Goal: Information Seeking & Learning: Learn about a topic

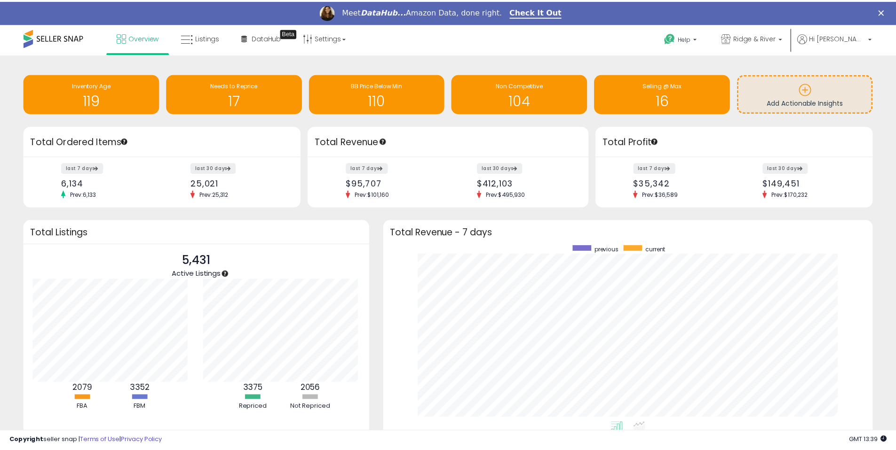
scroll to position [470002, 469709]
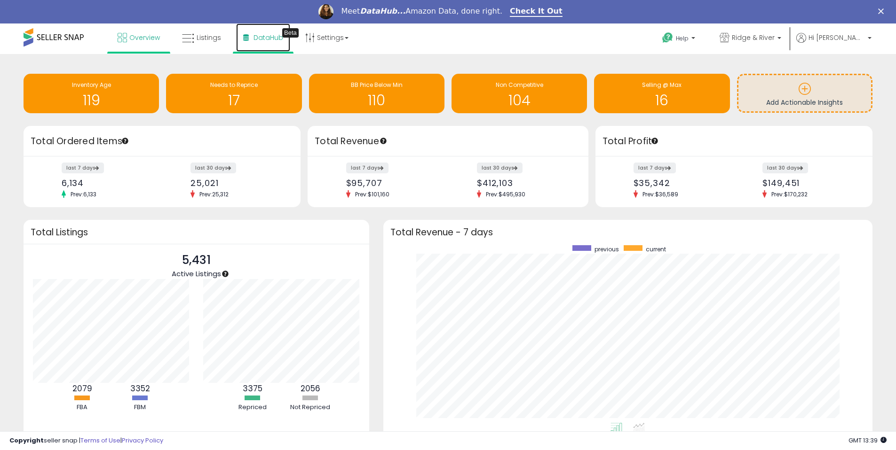
click at [263, 33] on span "DataHub" at bounding box center [268, 37] width 30 height 9
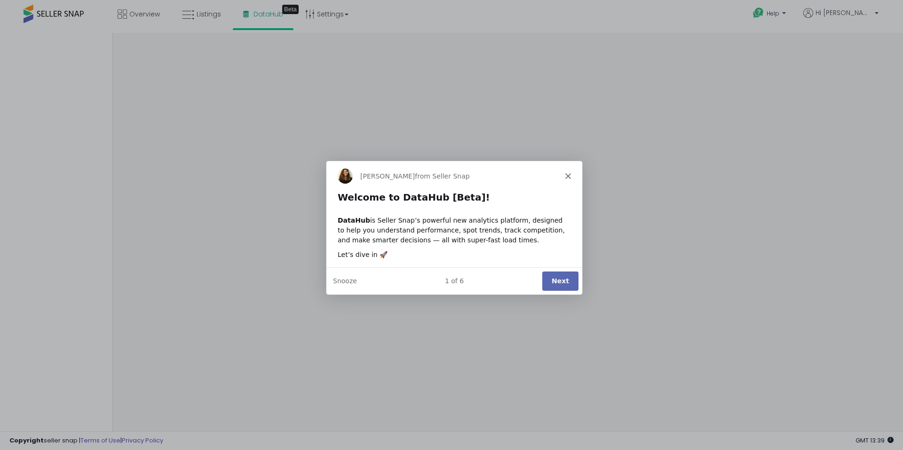
drag, startPoint x: 560, startPoint y: 218, endPoint x: 551, endPoint y: 224, distance: 10.8
click at [560, 218] on div "DataHub is Seller Snap’s powerful new analytics platform, designed to help you …" at bounding box center [453, 230] width 233 height 30
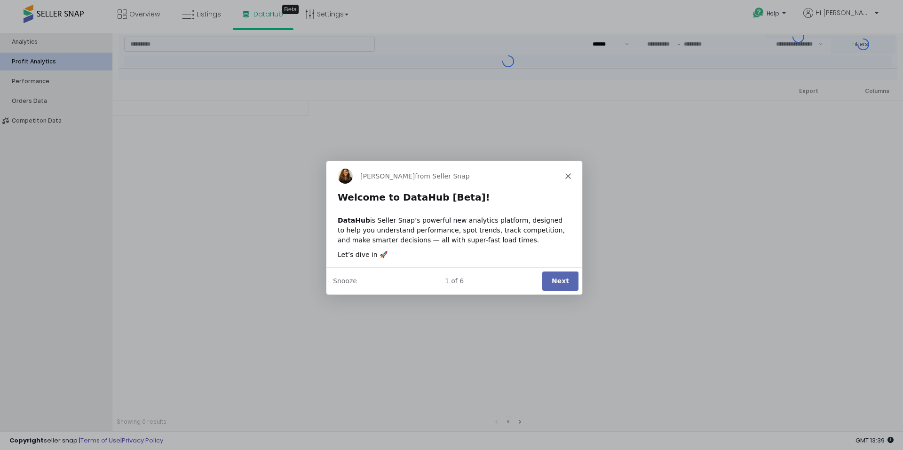
type input "***"
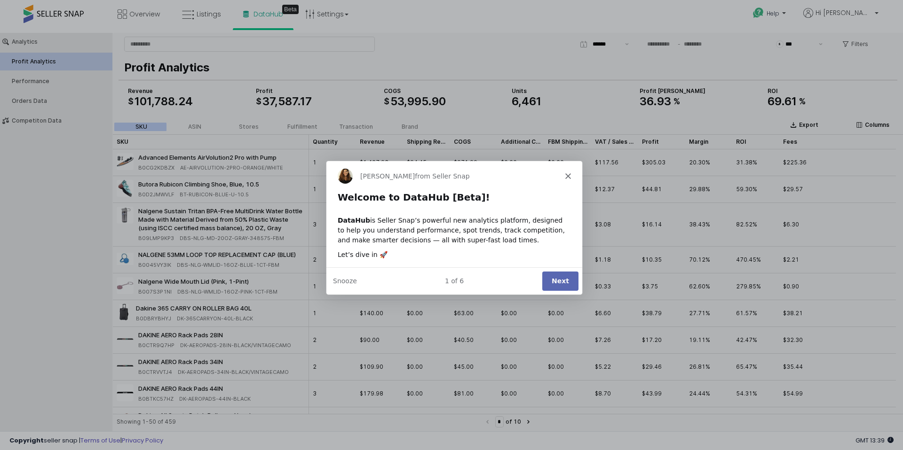
click at [561, 283] on button "Next" at bounding box center [560, 280] width 36 height 19
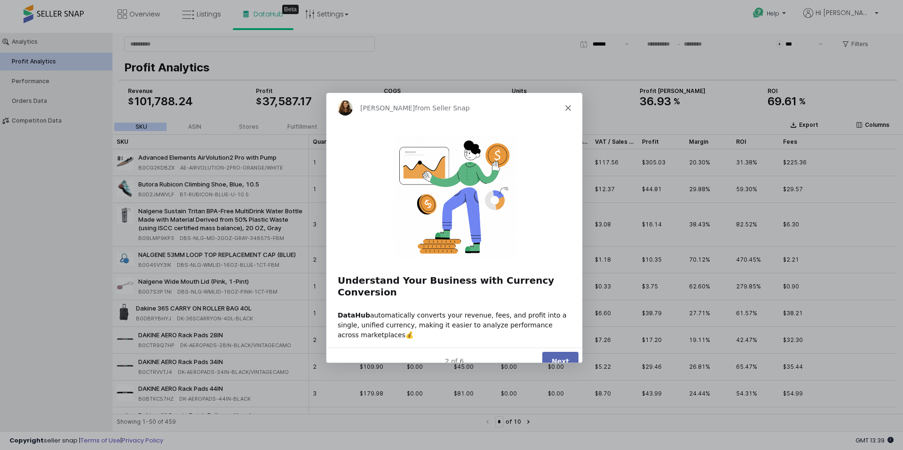
click at [566, 351] on button "Next" at bounding box center [560, 360] width 36 height 19
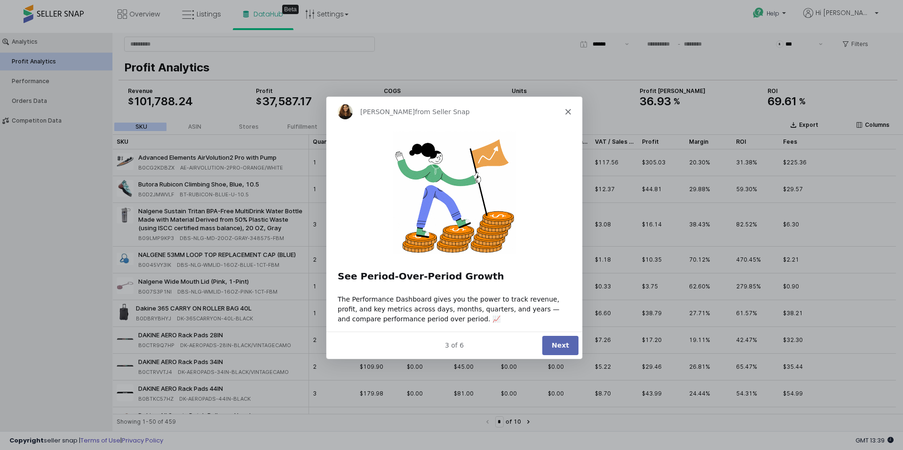
click at [562, 345] on button "Next" at bounding box center [560, 345] width 36 height 19
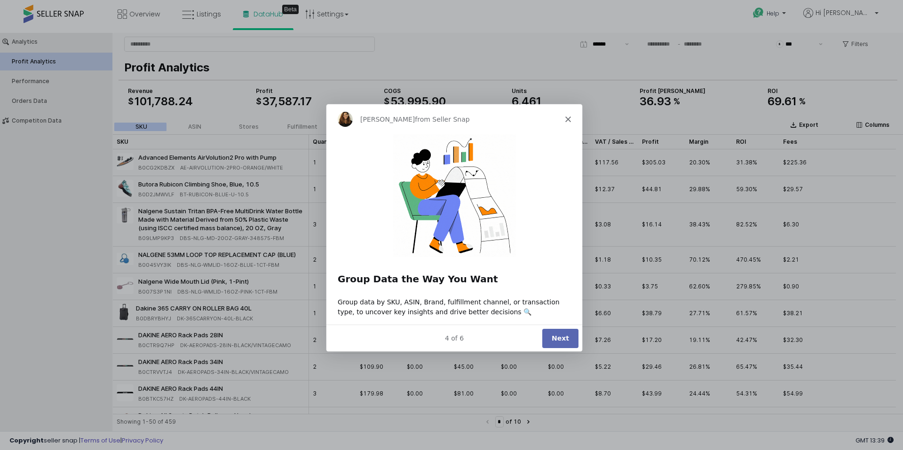
click at [562, 345] on button "Next" at bounding box center [560, 337] width 36 height 19
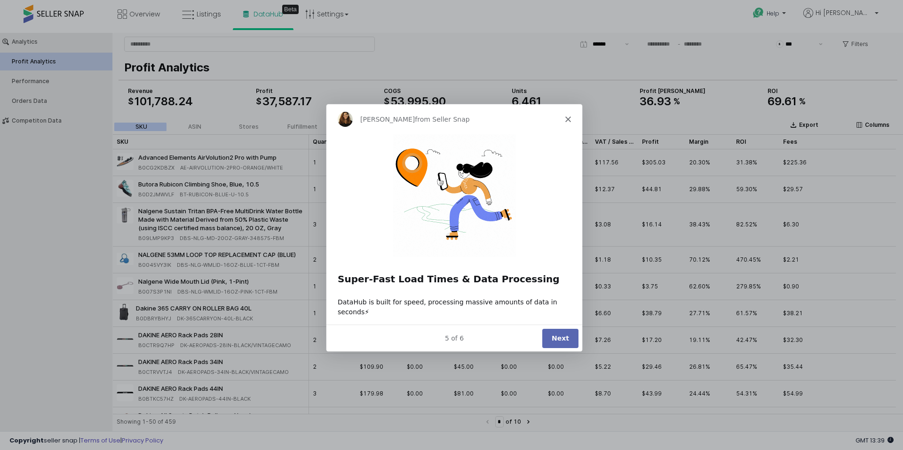
click at [563, 339] on button "Next" at bounding box center [560, 337] width 36 height 19
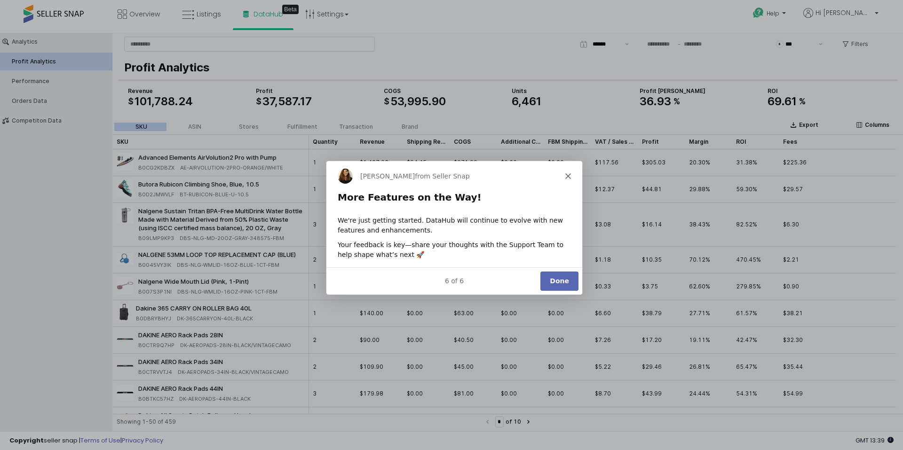
click at [559, 273] on button "Done" at bounding box center [559, 280] width 38 height 19
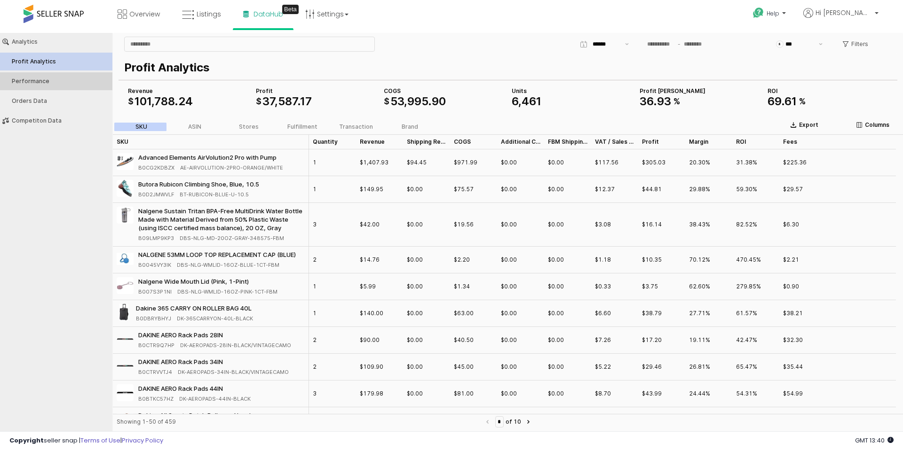
click at [76, 86] on button "Performance" at bounding box center [56, 81] width 119 height 18
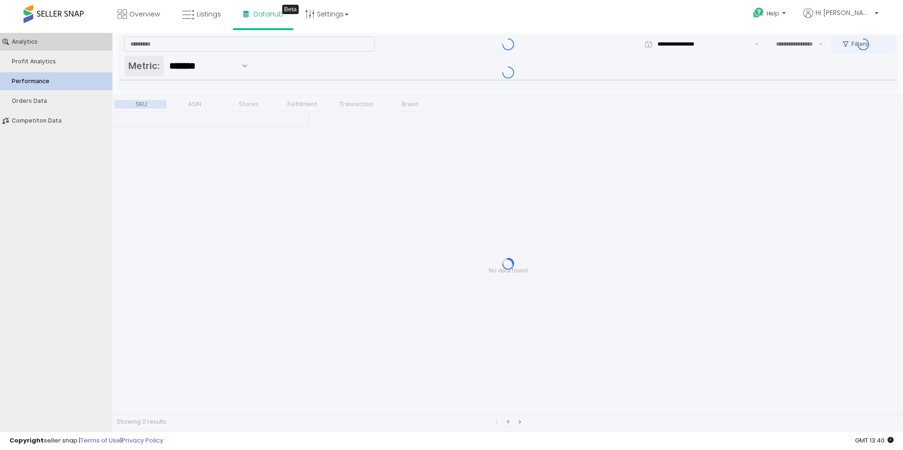
type input "***"
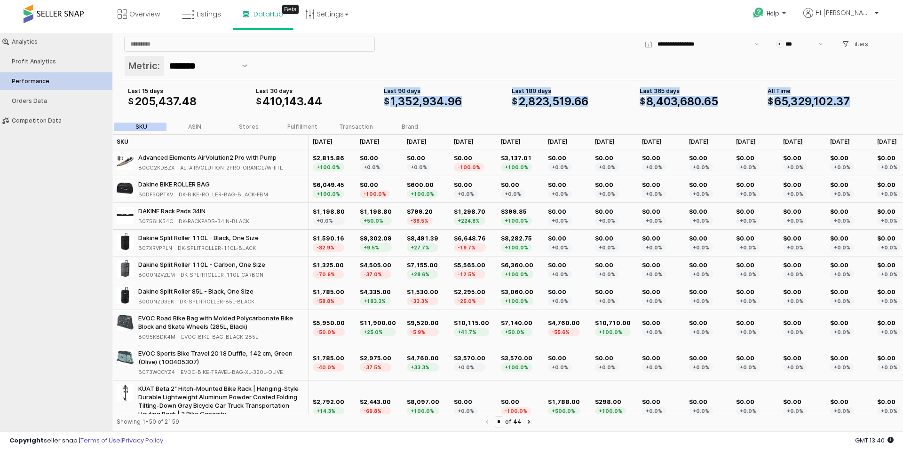
drag, startPoint x: 134, startPoint y: 87, endPoint x: 204, endPoint y: 112, distance: 75.0
click at [204, 112] on div "Last 90 days $ 1 , 352 , 934 . 96 Last 180 days $ 2 , 823 , 519 . 66 Last 365 d…" at bounding box center [507, 97] width 779 height 34
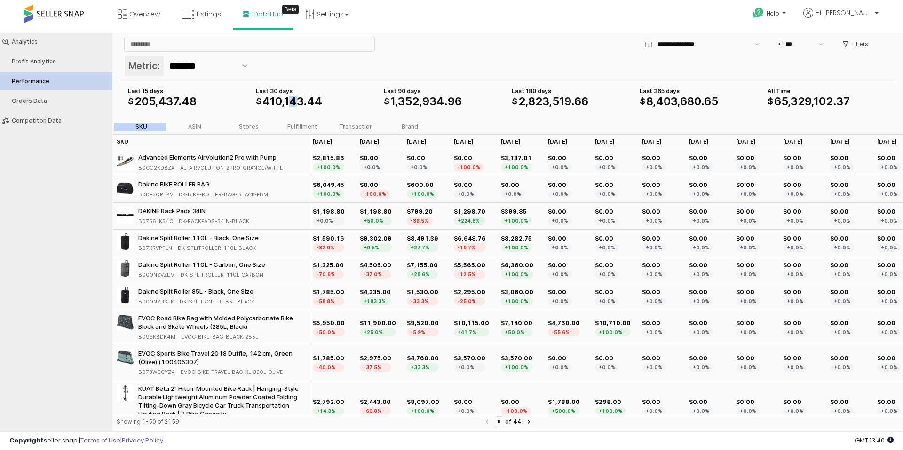
click at [295, 103] on span "143" at bounding box center [293, 102] width 19 height 14
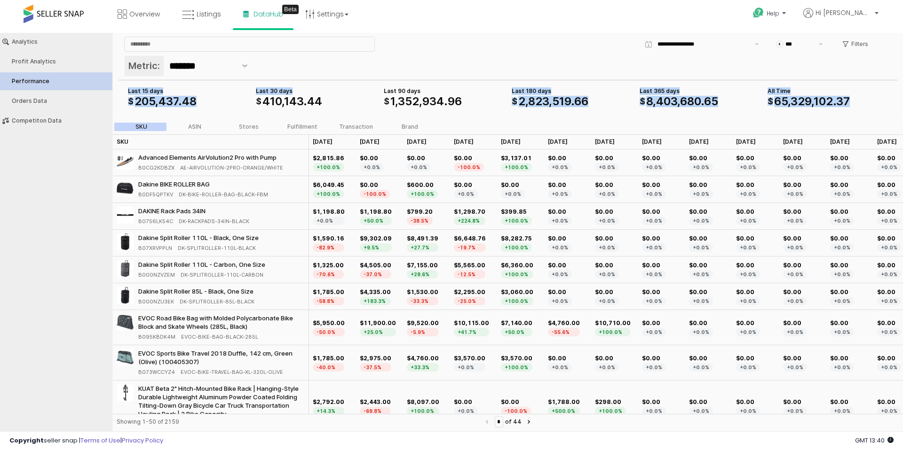
drag, startPoint x: 476, startPoint y: 102, endPoint x: 377, endPoint y: 91, distance: 99.4
click at [378, 91] on div "Last 90 days $ 1 , 352 , 934 . 96 Last 180 days $ 2 , 823 , 519 . 66 Last 365 d…" at bounding box center [507, 97] width 767 height 23
click at [377, 91] on div "Last 30 days $ 410 , 143 . 44" at bounding box center [316, 97] width 128 height 23
drag, startPoint x: 379, startPoint y: 89, endPoint x: 453, endPoint y: 94, distance: 74.5
click at [452, 94] on div "Last 90 days $ 1 , 352 , 934 . 96 Last 180 days $ 2 , 823 , 519 . 66 Last 365 d…" at bounding box center [507, 97] width 767 height 23
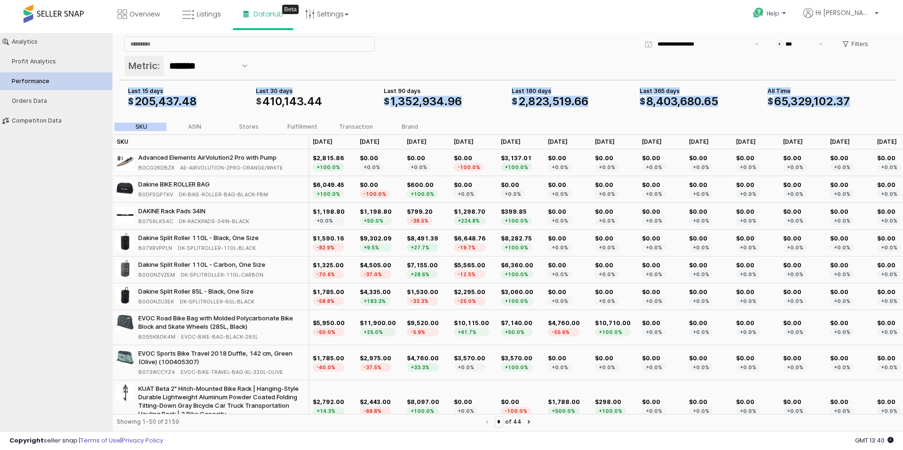
click at [454, 94] on div "Last 90 days" at bounding box center [444, 91] width 120 height 8
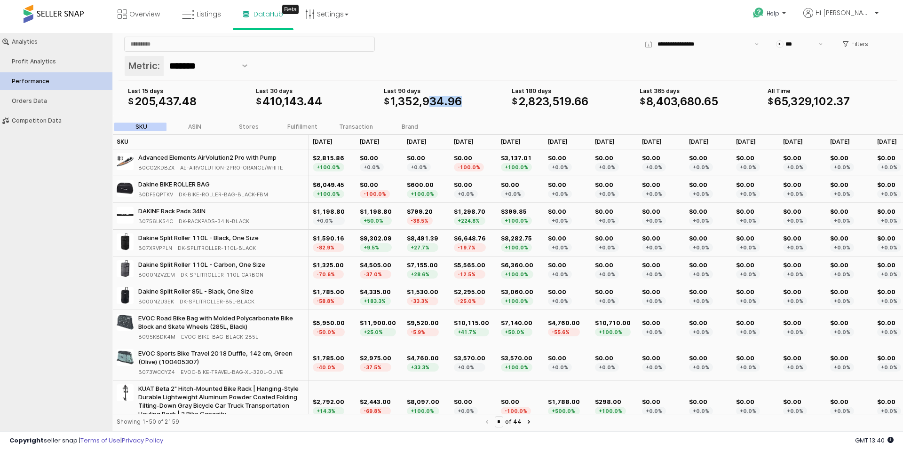
drag, startPoint x: 431, startPoint y: 104, endPoint x: 409, endPoint y: 96, distance: 24.1
click at [415, 100] on div "1 , 352 , 934 . 96" at bounding box center [425, 101] width 71 height 11
click at [403, 92] on div "Last 90 days" at bounding box center [444, 91] width 120 height 8
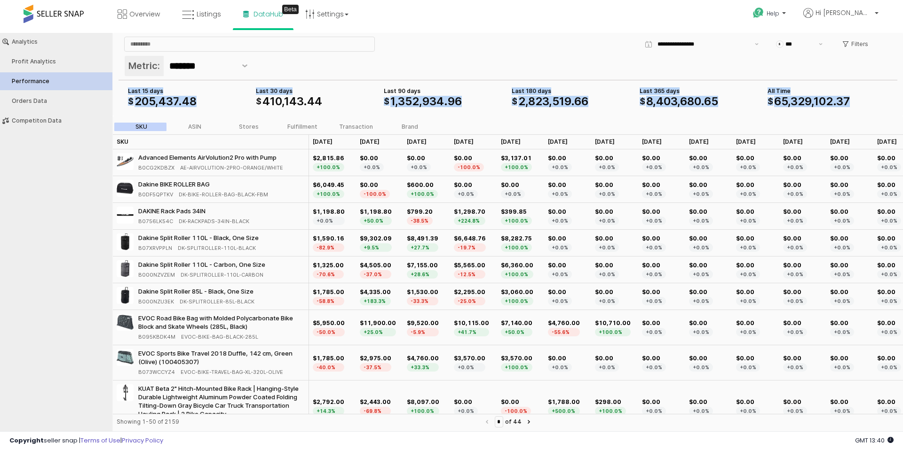
drag, startPoint x: 405, startPoint y: 92, endPoint x: 434, endPoint y: 94, distance: 29.2
click at [434, 94] on div "Last 90 days $ 1 , 352 , 934 . 96 Last 180 days $ 2 , 823 , 519 . 66 Last 365 d…" at bounding box center [507, 97] width 767 height 23
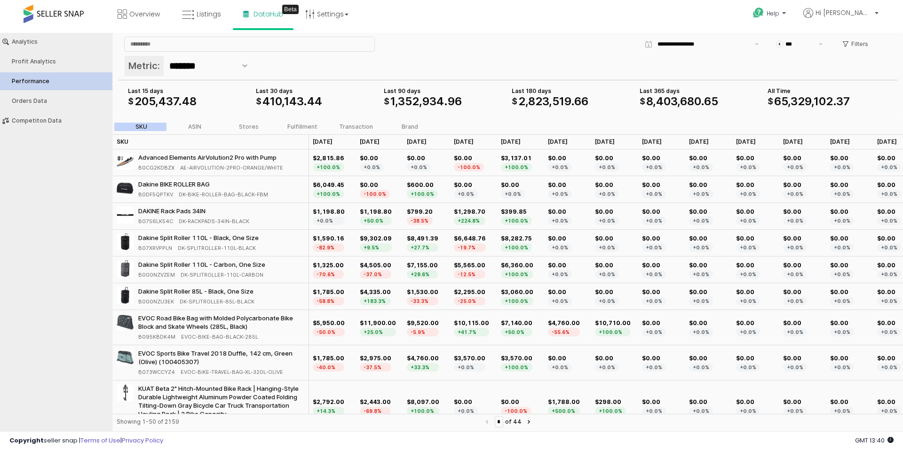
drag, startPoint x: 436, startPoint y: 95, endPoint x: 457, endPoint y: 97, distance: 21.8
click at [437, 95] on div "Last 90 days $ 1 , 352 , 934 . 96" at bounding box center [444, 96] width 120 height 19
click at [555, 100] on span "519" at bounding box center [561, 102] width 19 height 14
drag, startPoint x: 739, startPoint y: 100, endPoint x: 650, endPoint y: 90, distance: 88.9
click at [658, 92] on div "Last 365 days $ 8 , 403 , 680 . 65" at bounding box center [699, 96] width 120 height 19
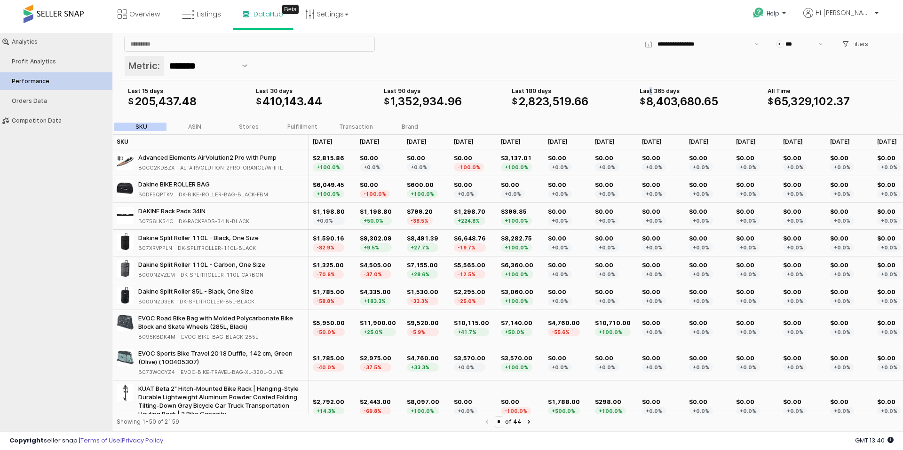
click at [649, 89] on div "Last 365 days" at bounding box center [699, 91] width 120 height 8
click at [646, 89] on div "Last 365 days" at bounding box center [699, 91] width 120 height 8
drag, startPoint x: 678, startPoint y: 95, endPoint x: 783, endPoint y: 99, distance: 104.9
click at [684, 95] on div "Last 365 days $ 8 , 403 , 680 . 65" at bounding box center [699, 96] width 120 height 19
drag, startPoint x: 783, startPoint y: 99, endPoint x: 837, endPoint y: 100, distance: 54.1
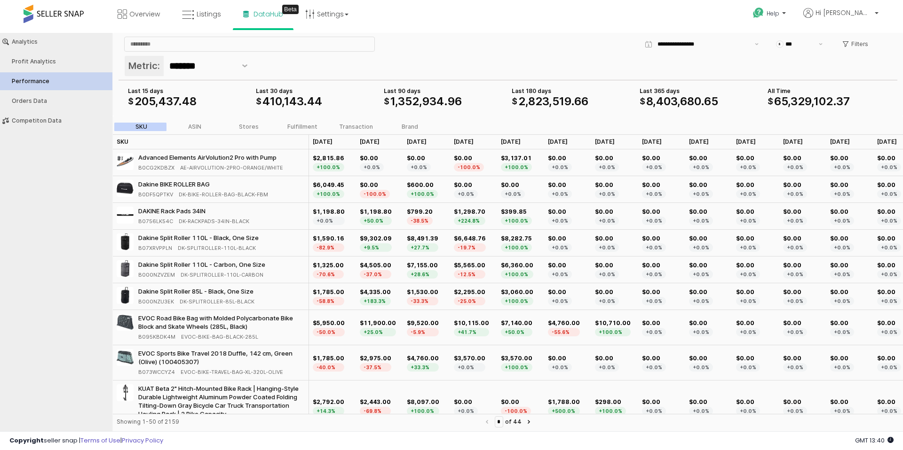
click at [783, 99] on span "65" at bounding box center [781, 102] width 14 height 14
click at [866, 101] on div "$ 65 , 329 , 102 . 37" at bounding box center [827, 101] width 120 height 11
drag, startPoint x: 860, startPoint y: 102, endPoint x: 756, endPoint y: 93, distance: 105.3
click at [758, 94] on div "Last 90 days $ 1 , 352 , 934 . 96 Last 180 days $ 2 , 823 , 519 . 66 Last 365 d…" at bounding box center [507, 97] width 767 height 23
click at [756, 93] on div "Last 365 days" at bounding box center [699, 91] width 120 height 8
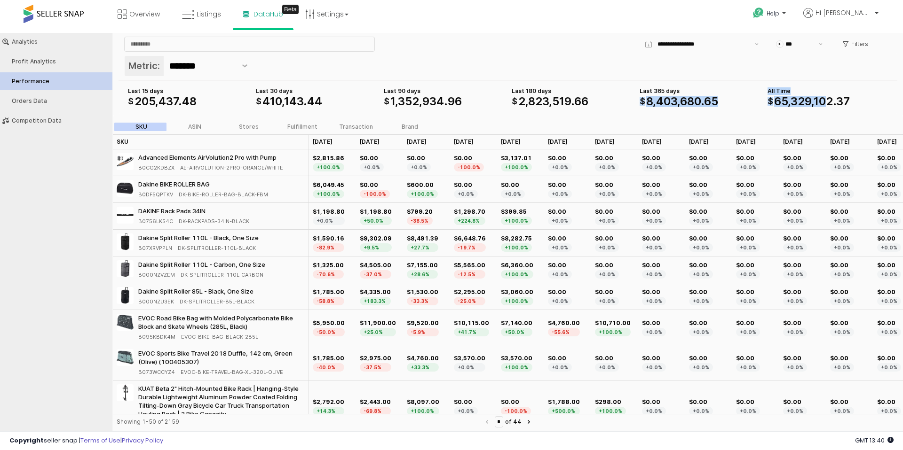
drag, startPoint x: 757, startPoint y: 88, endPoint x: 829, endPoint y: 100, distance: 73.4
click at [827, 100] on div "Last 90 days $ 1 , 352 , 934 . 96 Last 180 days $ 2 , 823 , 519 . 66 Last 365 d…" at bounding box center [507, 97] width 767 height 23
drag, startPoint x: 829, startPoint y: 100, endPoint x: 839, endPoint y: 102, distance: 10.0
click at [831, 102] on span "102" at bounding box center [822, 102] width 19 height 14
click at [848, 102] on span "37" at bounding box center [843, 102] width 14 height 14
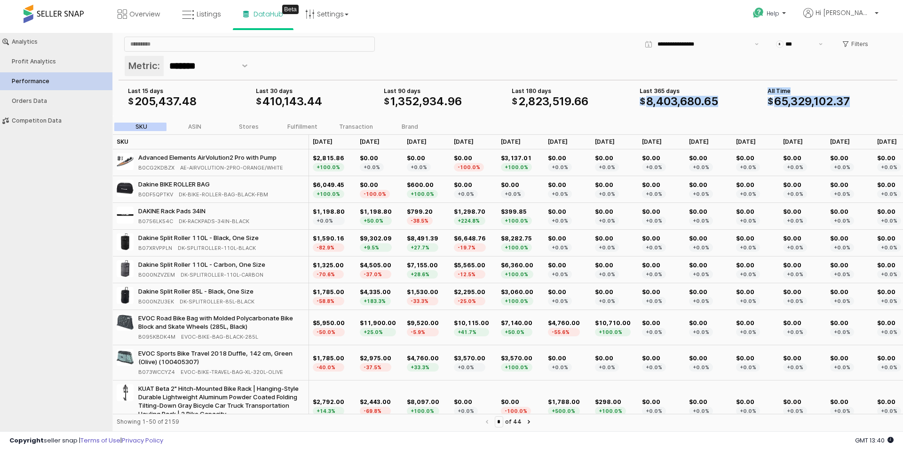
drag, startPoint x: 849, startPoint y: 102, endPoint x: 763, endPoint y: 87, distance: 87.8
click at [761, 88] on div "Last 90 days $ 1 , 352 , 934 . 96 Last 180 days $ 2 , 823 , 519 . 66 Last 365 d…" at bounding box center [507, 97] width 767 height 23
click at [763, 87] on div "Last 365 days $ 8 , 403 , 680 . 65" at bounding box center [700, 97] width 128 height 23
drag, startPoint x: 764, startPoint y: 87, endPoint x: 858, endPoint y: 105, distance: 95.8
click at [855, 106] on div "All Time $ 65 , 329 , 102 . 37" at bounding box center [828, 97] width 128 height 23
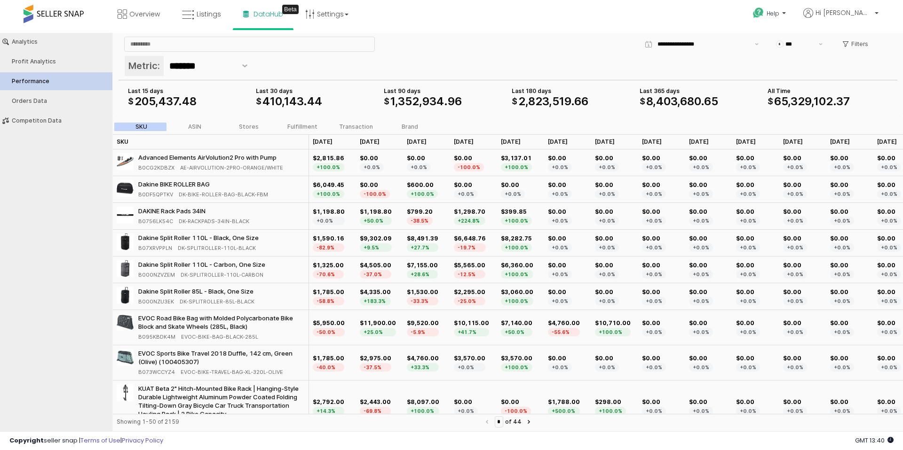
click at [858, 105] on div "$ 65 , 329 , 102 . 37" at bounding box center [827, 101] width 120 height 11
drag, startPoint x: 858, startPoint y: 105, endPoint x: 768, endPoint y: 90, distance: 91.1
click at [768, 90] on div "All Time $ 65 , 329 , 102 . 37" at bounding box center [827, 96] width 120 height 19
drag, startPoint x: 768, startPoint y: 90, endPoint x: 856, endPoint y: 105, distance: 88.7
click at [856, 105] on div "All Time $ 65 , 329 , 102 . 37" at bounding box center [827, 96] width 120 height 19
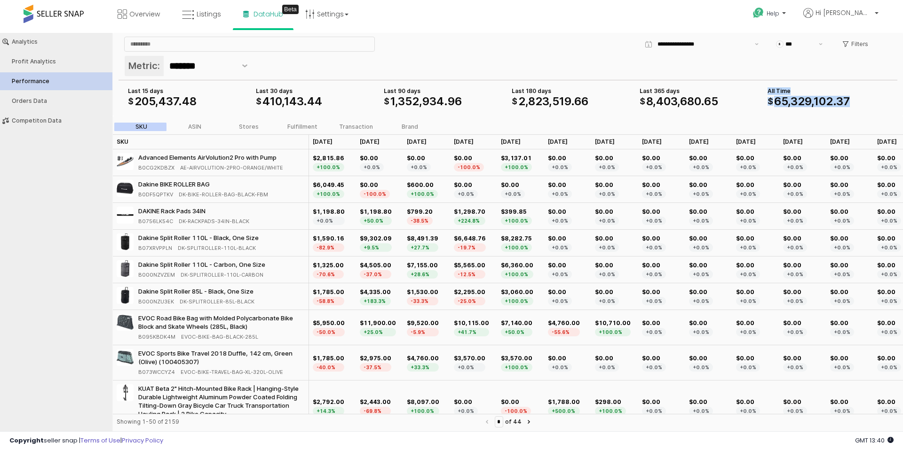
click at [856, 105] on div "$ 65 , 329 , 102 . 37" at bounding box center [827, 101] width 120 height 11
drag, startPoint x: 856, startPoint y: 105, endPoint x: 767, endPoint y: 86, distance: 90.9
click at [769, 87] on div "All Time $ 65 , 329 , 102 . 37" at bounding box center [827, 96] width 120 height 19
click at [767, 86] on div "All Time $ 65 , 329 , 102 . 37" at bounding box center [828, 97] width 128 height 23
drag, startPoint x: 718, startPoint y: 103, endPoint x: 713, endPoint y: 110, distance: 8.0
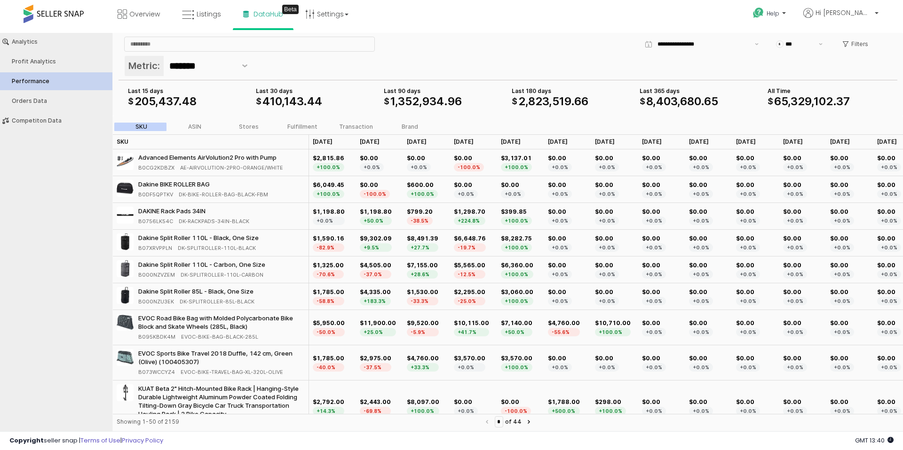
click at [718, 103] on span "65" at bounding box center [711, 102] width 14 height 14
drag, startPoint x: 729, startPoint y: 107, endPoint x: 640, endPoint y: 88, distance: 90.8
click at [642, 88] on div "Last 365 days $ 8 , 403 , 680 . 65" at bounding box center [699, 96] width 120 height 19
drag, startPoint x: 639, startPoint y: 88, endPoint x: 740, endPoint y: 103, distance: 102.7
click at [740, 103] on div "Last 365 days $ 8 , 403 , 680 . 65" at bounding box center [699, 96] width 120 height 19
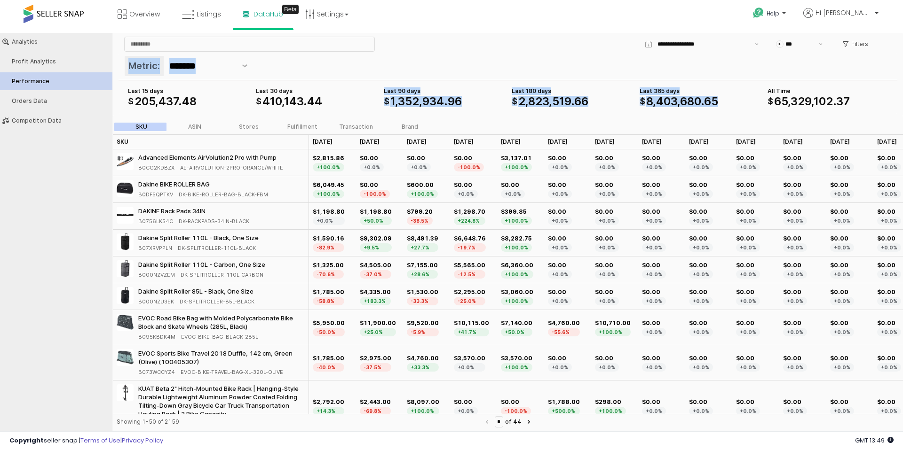
drag, startPoint x: 733, startPoint y: 104, endPoint x: 624, endPoint y: 79, distance: 111.9
click at [627, 78] on section "Metric: ******* Last 90 days $ 1 , 352 , 934 . 96 Last 180 days $ 2 , 823 , 519…" at bounding box center [507, 84] width 779 height 60
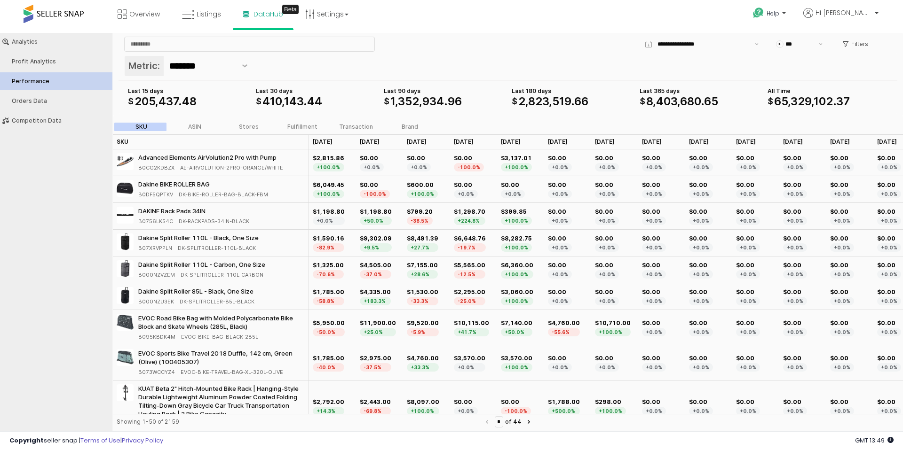
drag, startPoint x: 624, startPoint y: 79, endPoint x: 597, endPoint y: 100, distance: 34.2
click at [623, 80] on section "Metric: ******* Last 90 days $ 1 , 352 , 934 . 96 Last 180 days $ 2 , 823 , 519…" at bounding box center [507, 84] width 779 height 60
drag, startPoint x: 591, startPoint y: 103, endPoint x: 496, endPoint y: 96, distance: 95.7
click at [497, 97] on div "Last 90 days $ 1 , 352 , 934 . 96 Last 180 days $ 2 , 823 , 519 . 66 Last 365 d…" at bounding box center [507, 97] width 767 height 23
click at [493, 95] on div "Last 90 days" at bounding box center [444, 91] width 120 height 8
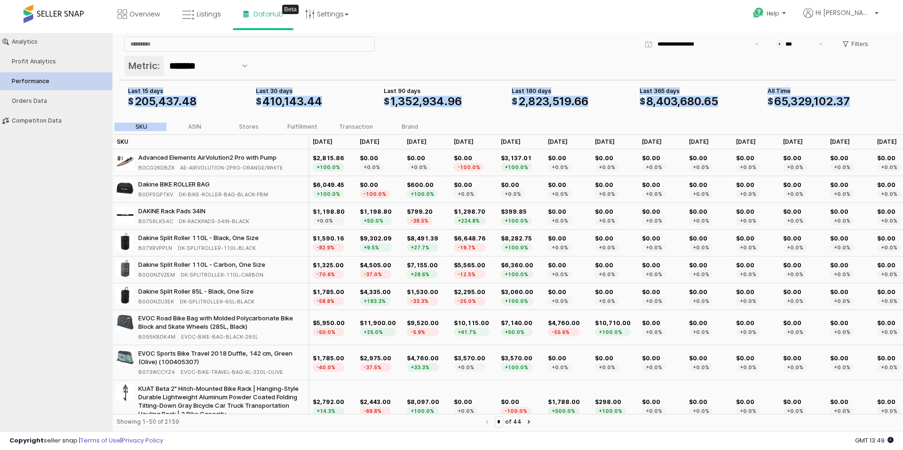
drag, startPoint x: 523, startPoint y: 94, endPoint x: 631, endPoint y: 111, distance: 109.1
click at [630, 108] on div "Last 90 days $ 1 , 352 , 934 . 96 Last 180 days $ 2 , 823 , 519 . 66 Last 365 d…" at bounding box center [507, 97] width 767 height 23
drag, startPoint x: 631, startPoint y: 111, endPoint x: 560, endPoint y: 99, distance: 71.2
click at [574, 103] on div "Last 90 days $ 1 , 352 , 934 . 96 Last 180 days $ 2 , 823 , 519 . 66 Last 365 d…" at bounding box center [507, 97] width 767 height 23
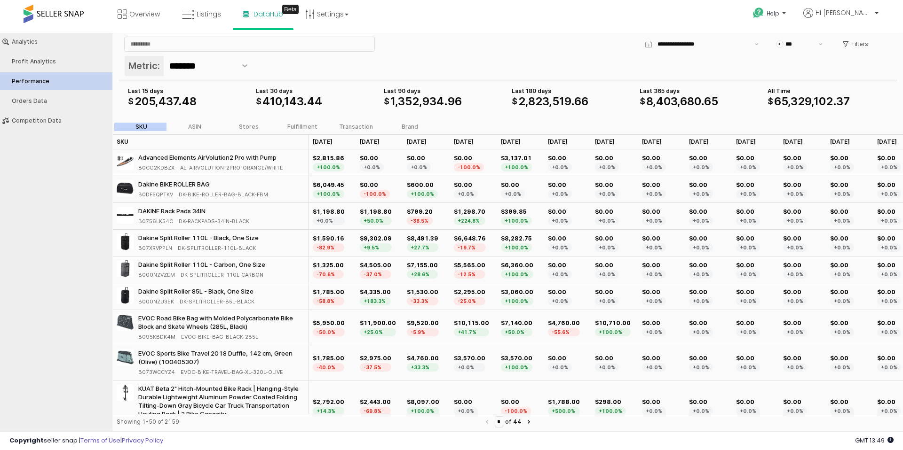
click at [560, 99] on span "519" at bounding box center [561, 102] width 19 height 14
click at [391, 69] on div "Metric: *******" at bounding box center [507, 66] width 767 height 23
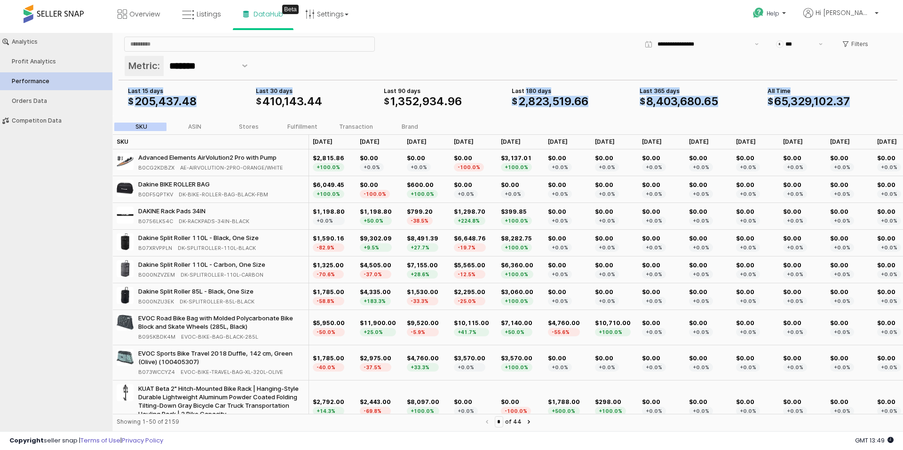
drag, startPoint x: 356, startPoint y: 87, endPoint x: 528, endPoint y: 95, distance: 172.7
click at [525, 94] on div "Last 90 days $ 1 , 352 , 934 . 96 Last 180 days $ 2 , 823 , 519 . 66 Last 365 d…" at bounding box center [507, 97] width 767 height 23
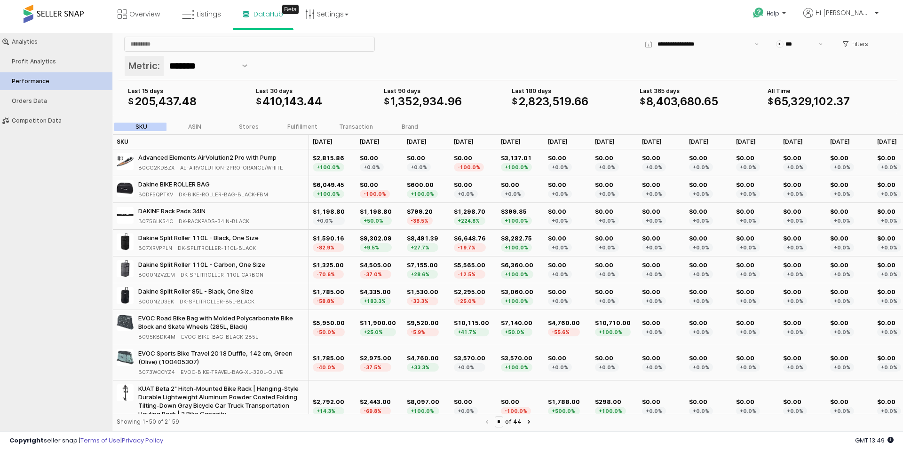
drag, startPoint x: 544, startPoint y: 100, endPoint x: 582, endPoint y: 99, distance: 37.6
click at [544, 100] on span "823" at bounding box center [538, 102] width 21 height 14
drag, startPoint x: 633, startPoint y: 103, endPoint x: 446, endPoint y: 94, distance: 187.8
click at [446, 94] on div "Last 90 days $ 1 , 352 , 934 . 96 Last 180 days $ 2 , 823 , 519 . 66 Last 365 d…" at bounding box center [507, 97] width 767 height 23
click at [445, 94] on div "Last 90 days" at bounding box center [444, 91] width 120 height 8
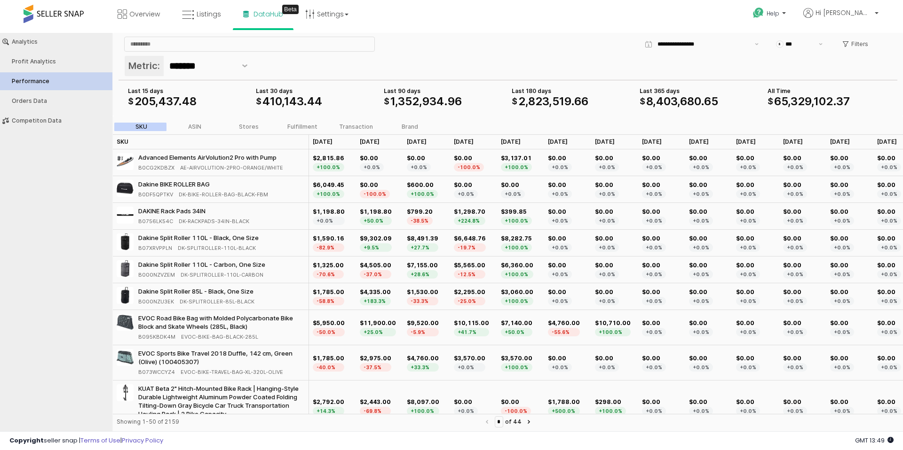
click at [195, 109] on div "App Frame" at bounding box center [188, 110] width 128 height 4
click at [219, 64] on input "*******" at bounding box center [202, 66] width 67 height 16
click at [371, 53] on div "App Frame" at bounding box center [249, 44] width 258 height 19
click at [320, 159] on div "$2,815.86" at bounding box center [329, 158] width 32 height 8
click at [335, 141] on div "Aug 25 Aug 25" at bounding box center [332, 141] width 47 height 15
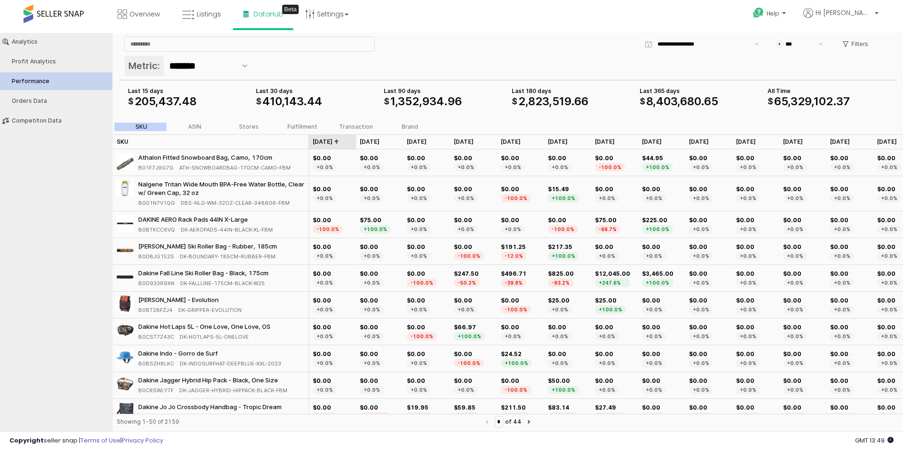
click at [337, 139] on div "Aug 25 Aug 25" at bounding box center [332, 141] width 47 height 15
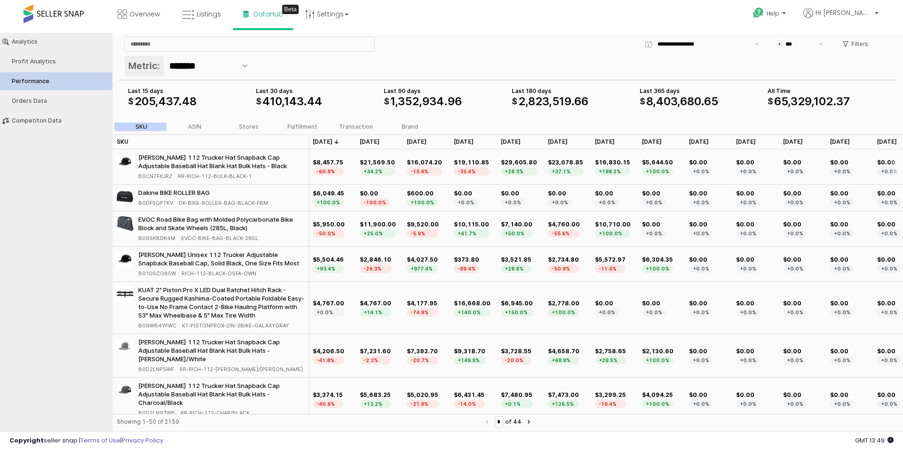
click at [226, 161] on div "Richardson 112 Trucker Hat Snapback Cap Adjustable Baseball Hat Blank Hat Bulk …" at bounding box center [221, 161] width 166 height 17
click at [200, 154] on div "Richardson 112 Trucker Hat Snapback Cap Adjustable Baseball Hat Blank Hat Bulk …" at bounding box center [221, 161] width 166 height 17
click at [129, 161] on img "App Frame" at bounding box center [125, 161] width 17 height 17
click at [237, 167] on div "Richardson 112 Trucker Hat Snapback Cap Adjustable Baseball Hat Blank Hat Bulk …" at bounding box center [221, 161] width 166 height 17
drag, startPoint x: 241, startPoint y: 166, endPoint x: 252, endPoint y: 167, distance: 11.3
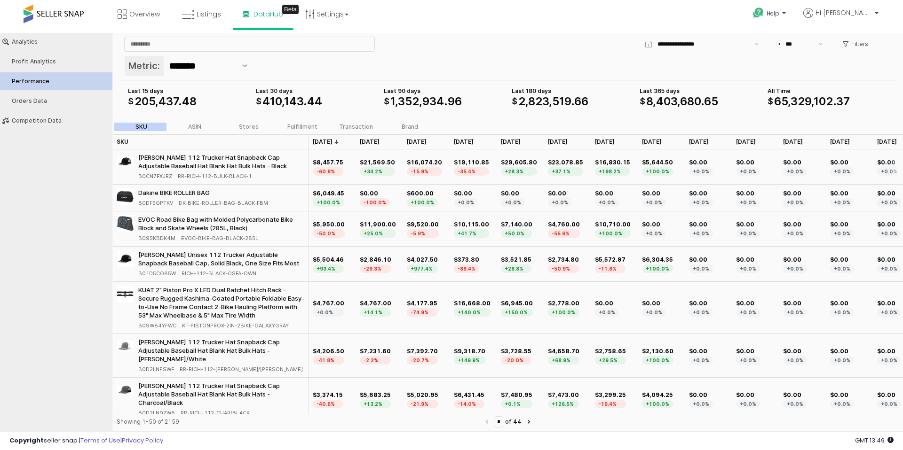
click at [241, 167] on div "Richardson 112 Trucker Hat Snapback Cap Adjustable Baseball Hat Blank Hat Bulk …" at bounding box center [221, 161] width 166 height 17
click at [394, 166] on div "$21,569.50 +34.2%" at bounding box center [379, 167] width 47 height 35
click at [54, 108] on button "Orders Data" at bounding box center [56, 101] width 119 height 18
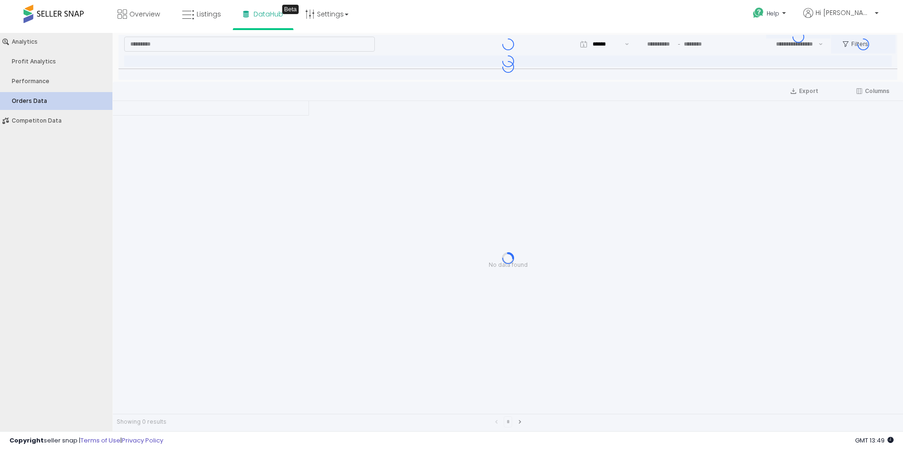
type input "***"
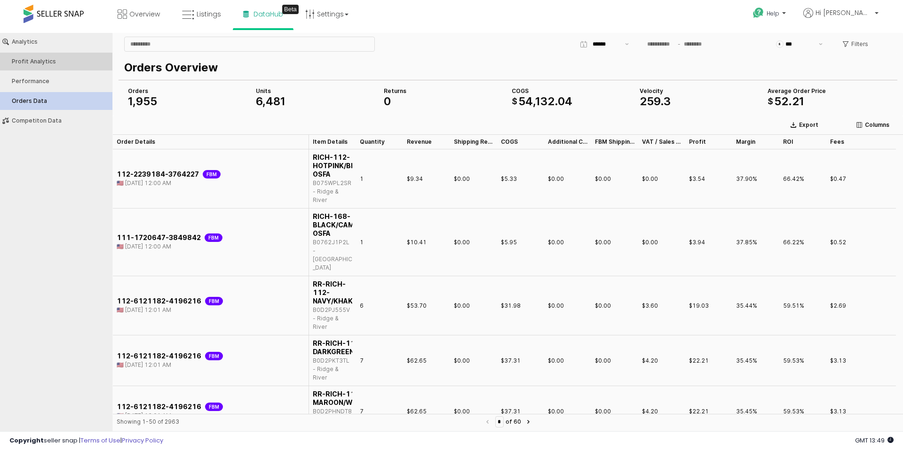
click at [63, 55] on button "Profit Analytics" at bounding box center [56, 62] width 119 height 18
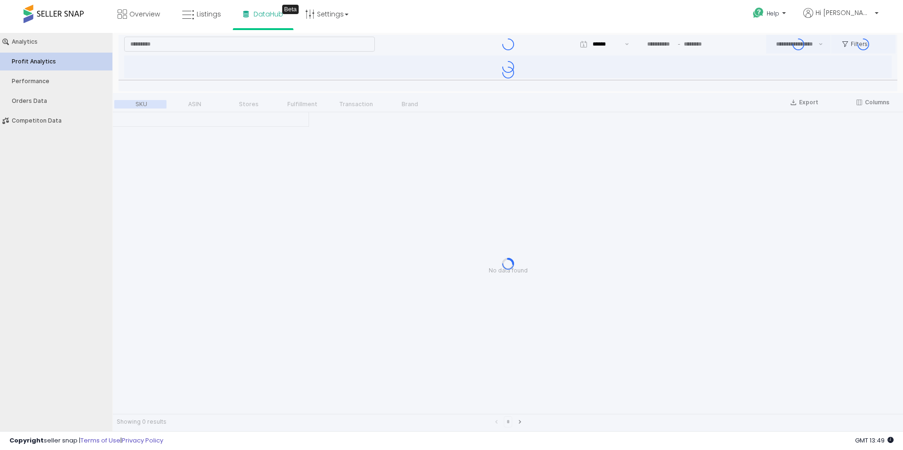
type input "***"
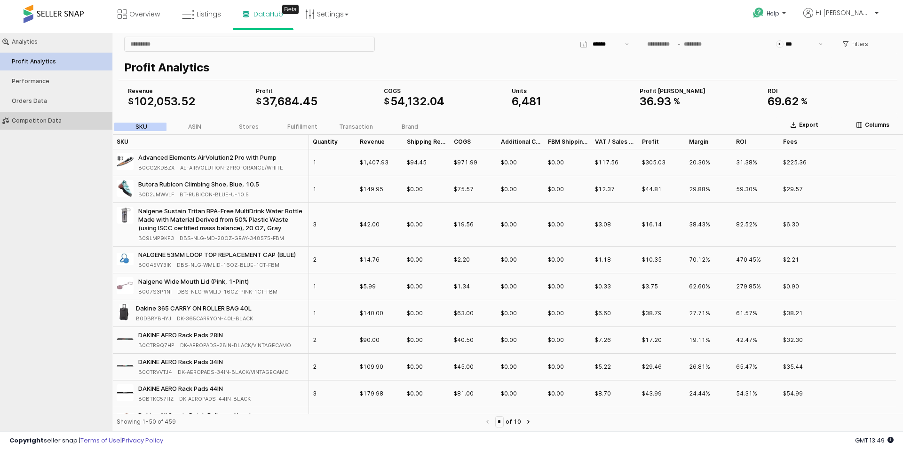
click at [47, 122] on div "Competiton Data" at bounding box center [61, 121] width 98 height 7
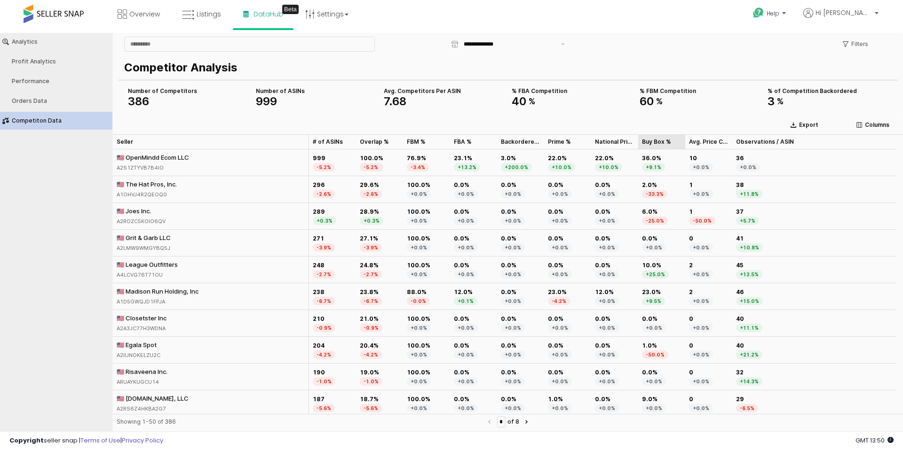
click at [660, 137] on div "Buy Box % Buy Box %" at bounding box center [661, 141] width 47 height 15
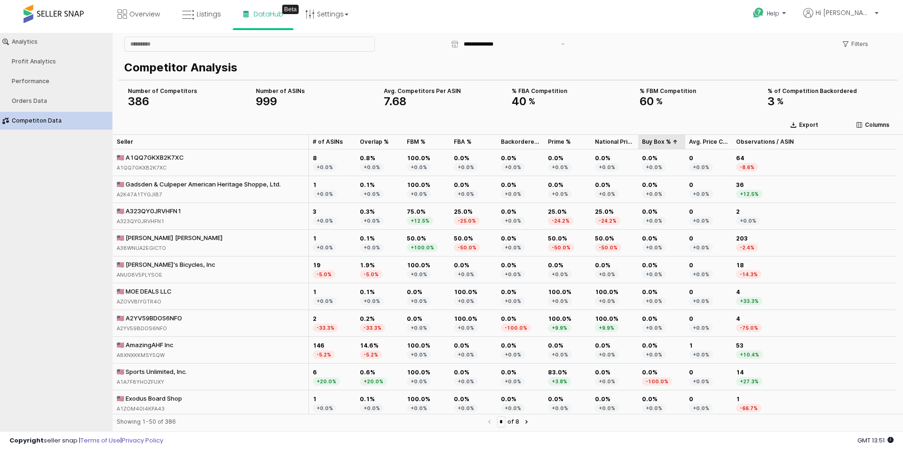
click at [660, 141] on div "Buy Box % Buy Box %" at bounding box center [661, 141] width 47 height 15
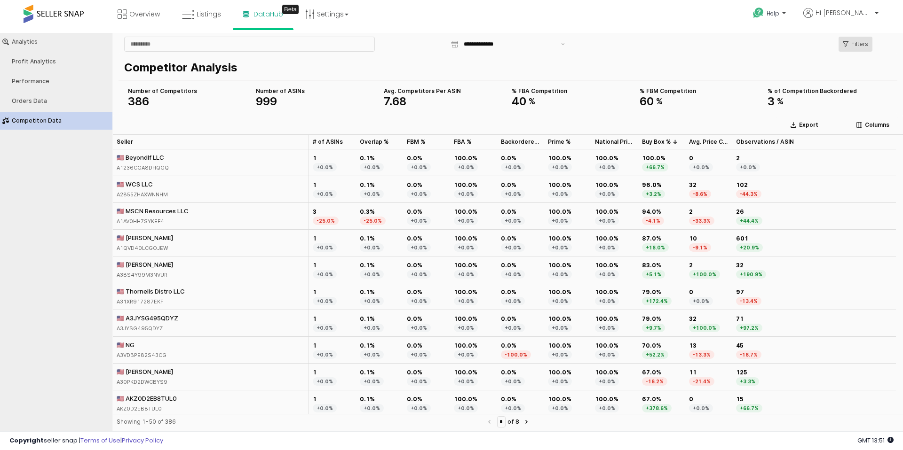
click at [857, 42] on p "Filters" at bounding box center [859, 44] width 17 height 8
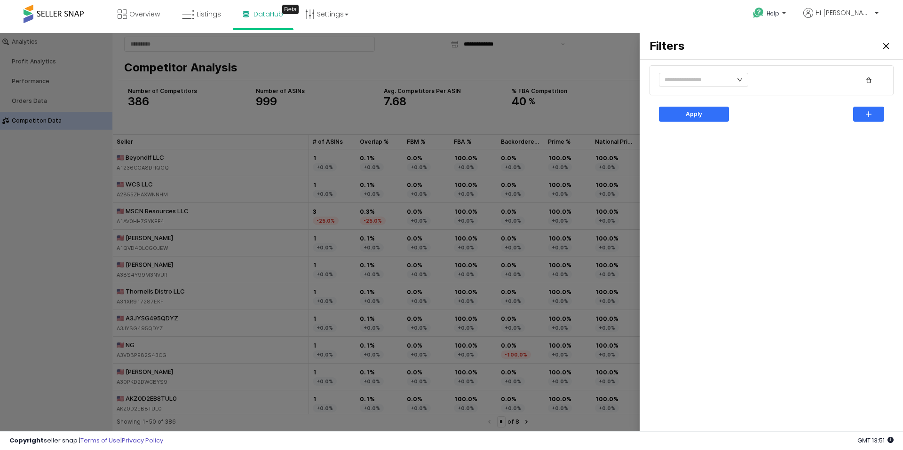
click at [697, 87] on div at bounding box center [703, 80] width 89 height 15
click at [696, 82] on input "text" at bounding box center [703, 80] width 89 height 14
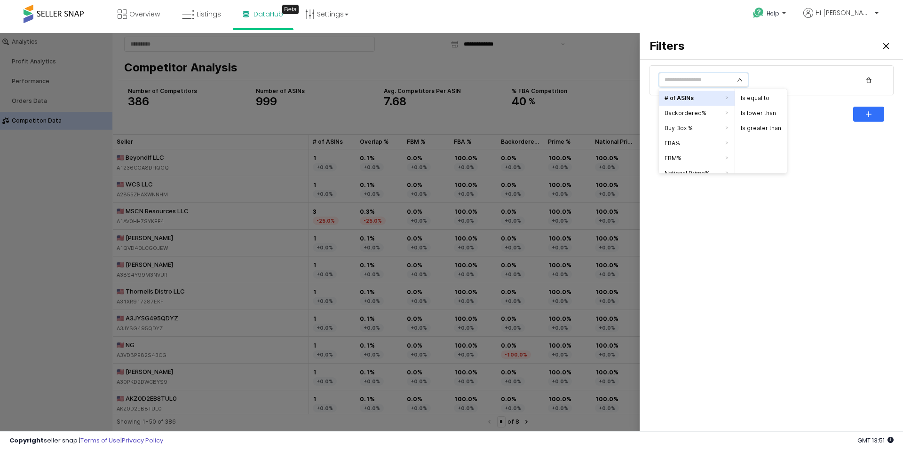
click at [697, 97] on li "# of ASINs" at bounding box center [697, 98] width 76 height 15
click at [776, 125] on li "Is greater than" at bounding box center [761, 128] width 52 height 15
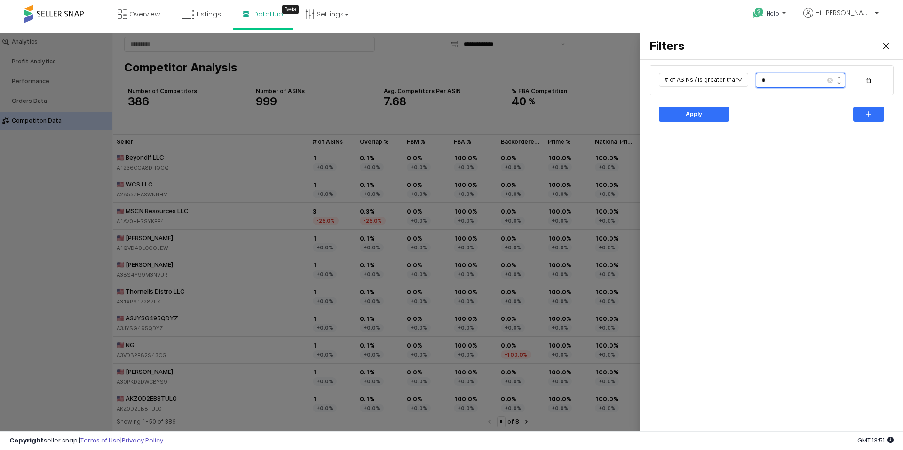
click at [794, 82] on input "*" at bounding box center [791, 80] width 71 height 14
type input "**"
click at [717, 108] on div "Apply" at bounding box center [694, 114] width 62 height 14
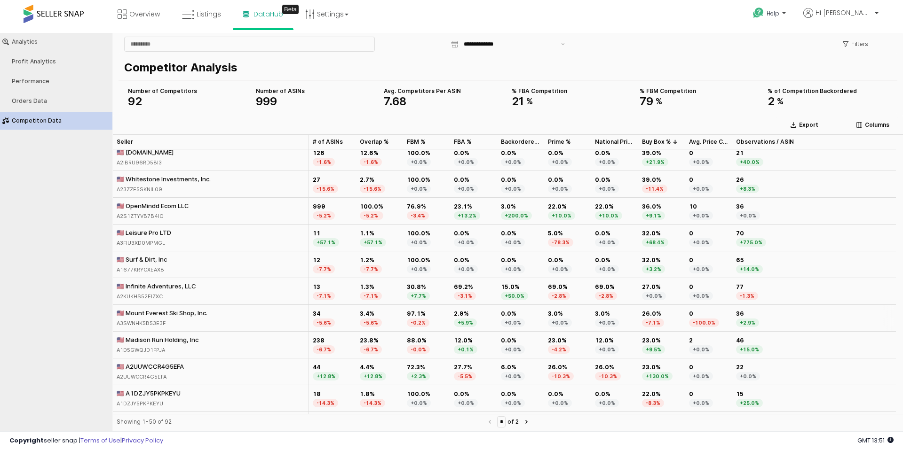
scroll to position [109, 0]
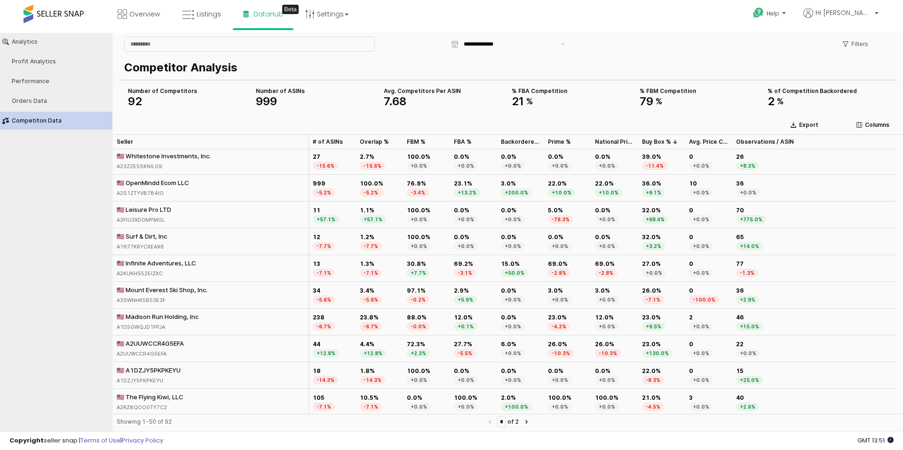
click at [150, 315] on div "🇺🇸 Madison Run Holding, Inc" at bounding box center [158, 317] width 82 height 8
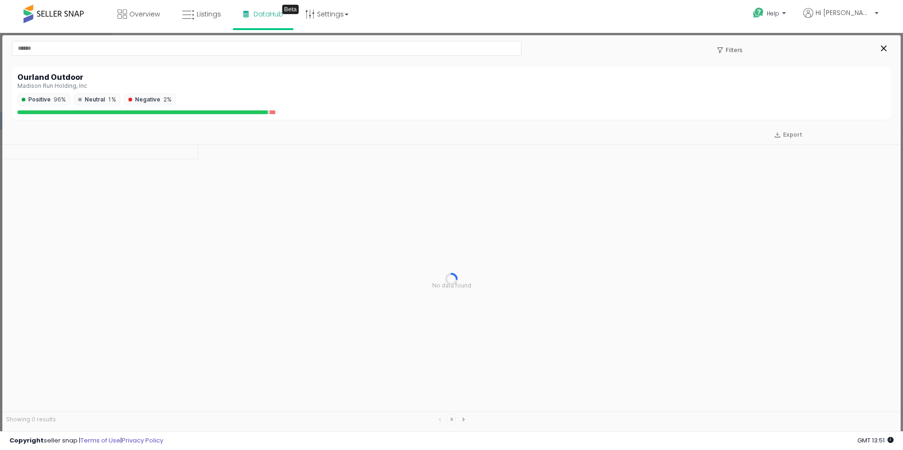
click at [895, 48] on div "Filters" at bounding box center [451, 80] width 898 height 90
click at [890, 47] on div "Close" at bounding box center [883, 48] width 14 height 14
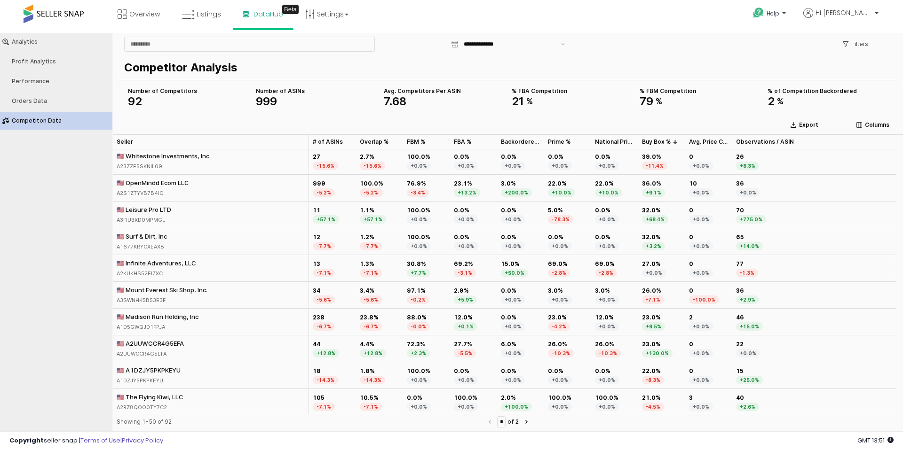
scroll to position [0, 0]
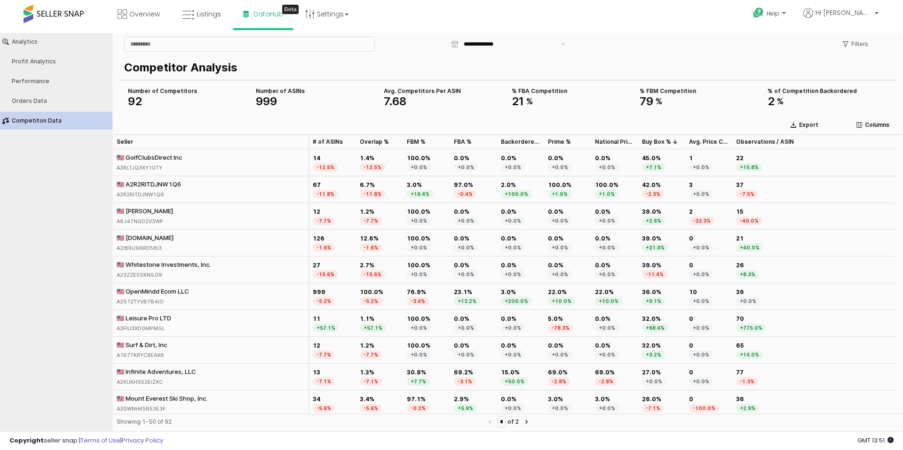
click at [146, 155] on div "🇺🇸 GolfClubsDirect Inc" at bounding box center [149, 157] width 65 height 8
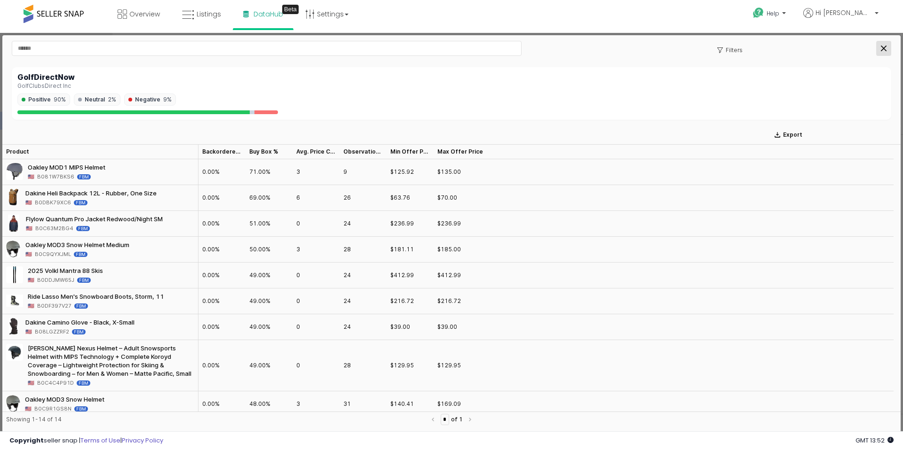
click at [883, 49] on icon "Close" at bounding box center [884, 49] width 6 height 6
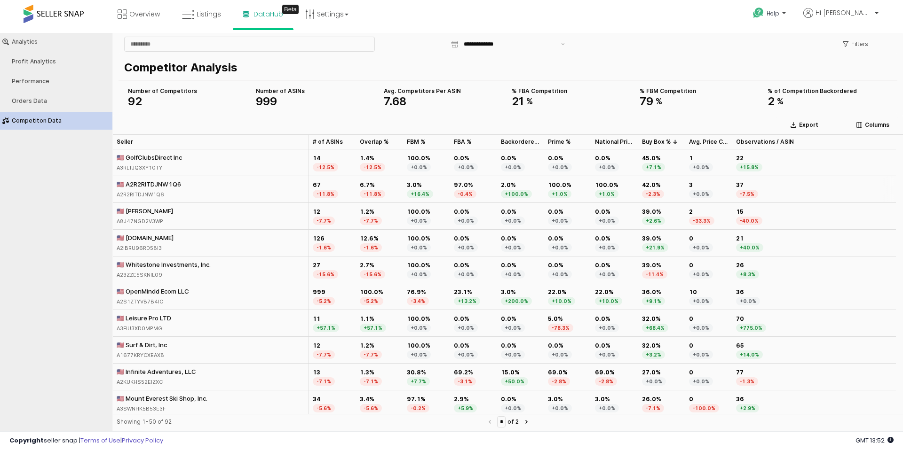
click at [152, 186] on div "🇺🇸 A2R2RITDJNW1Q6" at bounding box center [149, 184] width 64 height 8
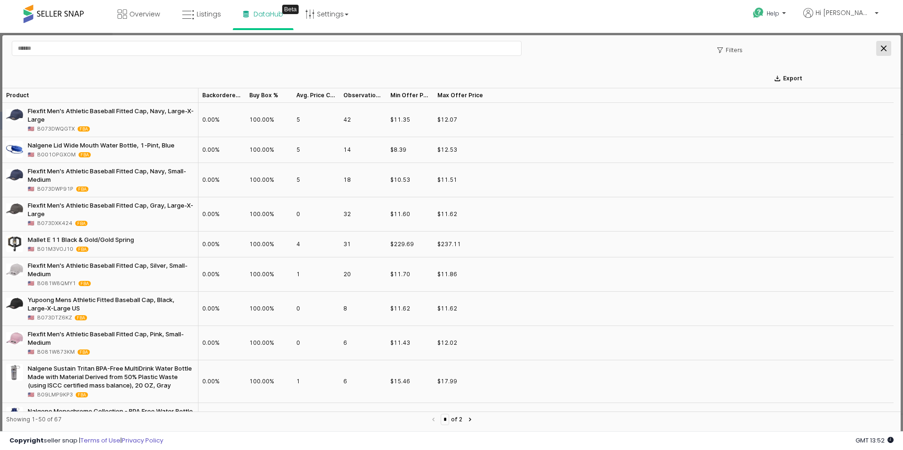
click at [885, 41] on div at bounding box center [858, 48] width 74 height 19
click at [883, 46] on icon "Close" at bounding box center [884, 49] width 6 height 6
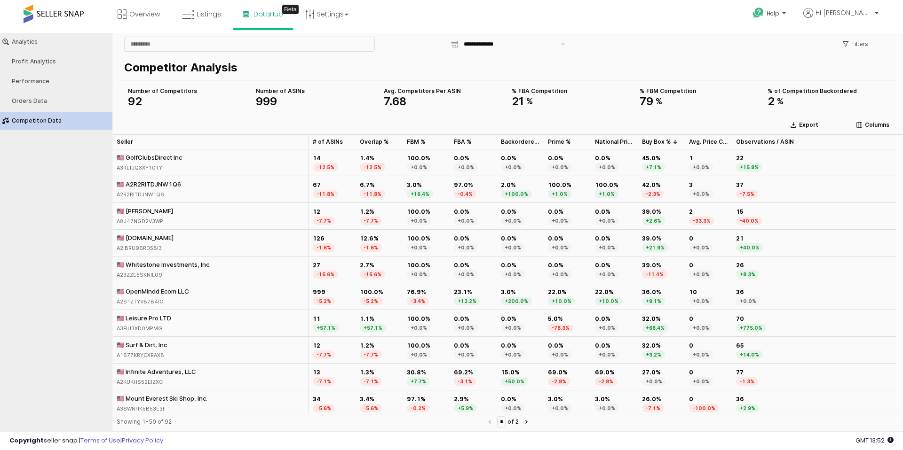
click at [139, 208] on div "🇺🇸 Jasmine Sandhu" at bounding box center [145, 211] width 57 height 8
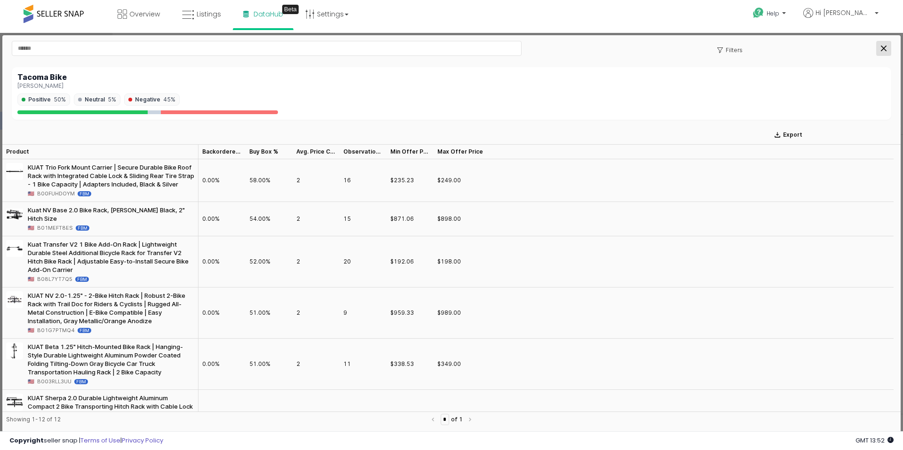
click at [881, 50] on icon "Close" at bounding box center [884, 49] width 6 height 6
